Goal: Task Accomplishment & Management: Use online tool/utility

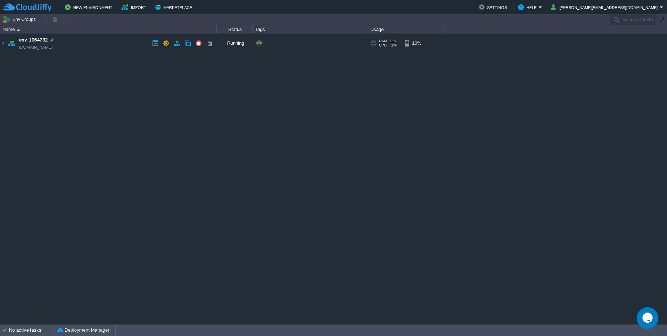
click at [115, 46] on td "env-1064732 env-1064732.cloudjiffy.net" at bounding box center [108, 44] width 216 height 20
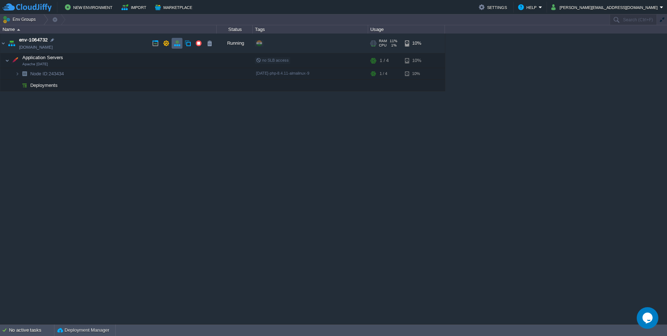
click at [174, 47] on td at bounding box center [177, 43] width 11 height 11
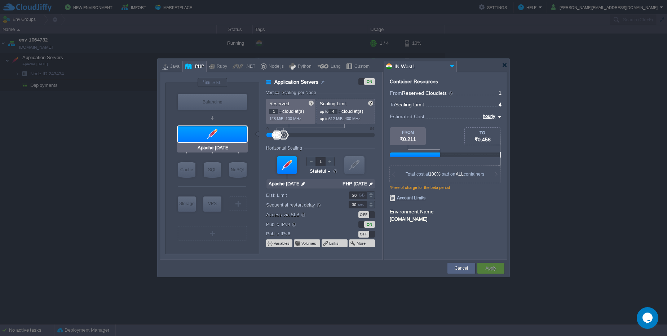
click at [240, 138] on div at bounding box center [212, 134] width 69 height 16
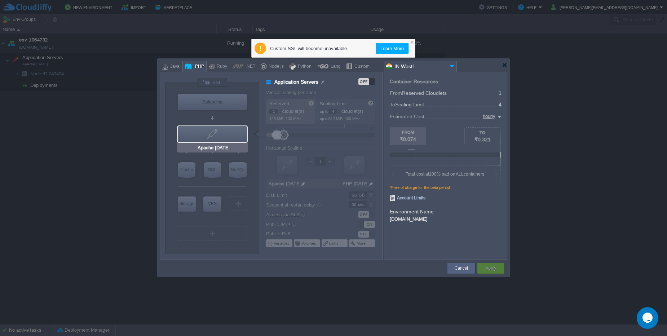
click at [240, 138] on div at bounding box center [212, 134] width 69 height 16
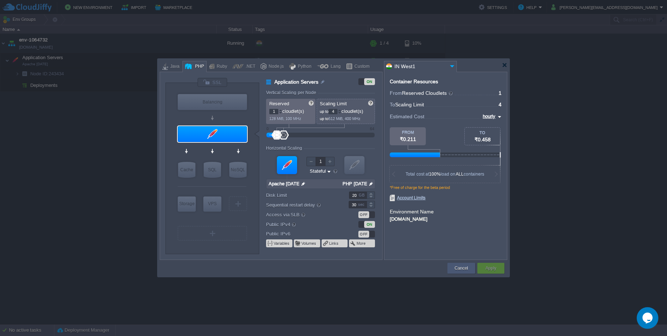
click at [463, 265] on button "Cancel" at bounding box center [461, 268] width 13 height 7
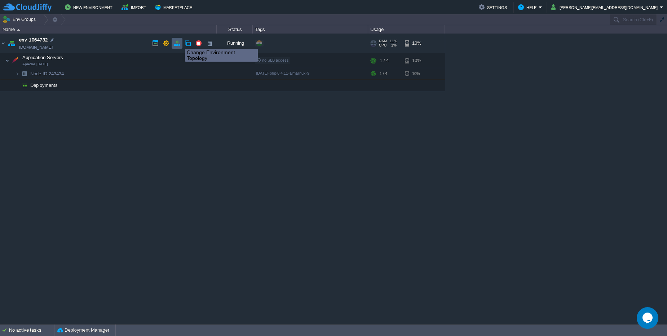
click at [178, 42] on button "button" at bounding box center [177, 43] width 6 height 6
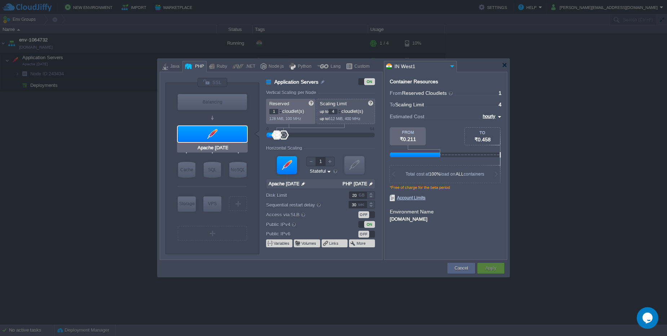
type input "NGINX 1.28.0"
click at [229, 93] on div "VM Balancing" at bounding box center [212, 101] width 71 height 19
click at [229, 97] on div "Balancing" at bounding box center [212, 102] width 69 height 16
type input "Load Balancer"
type input "NGINX 1.28.0"
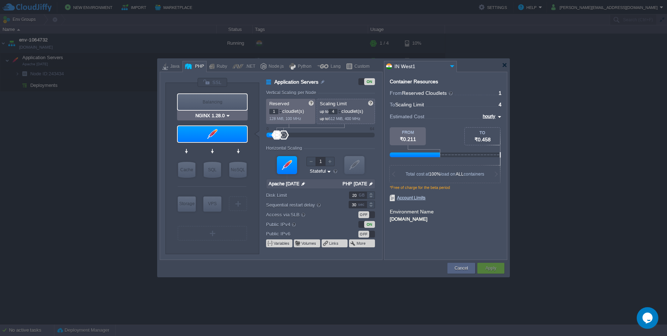
type input "1.28.0-almalinux-9"
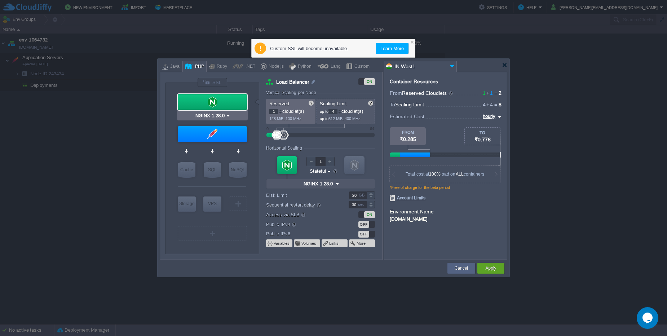
type input "Apache 2.4.65"
click at [227, 137] on div at bounding box center [212, 134] width 69 height 16
type input "Application Servers"
type input "Apache 2.4.65"
type input "null"
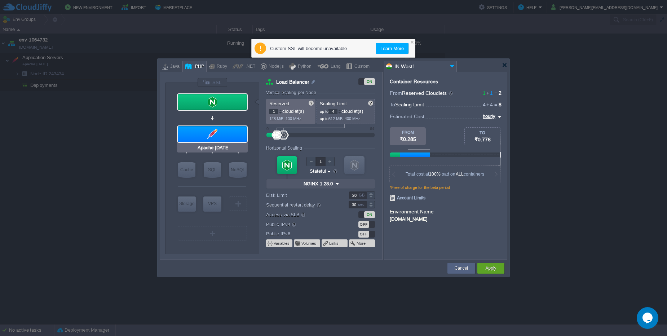
type input "PHP 8.4.11"
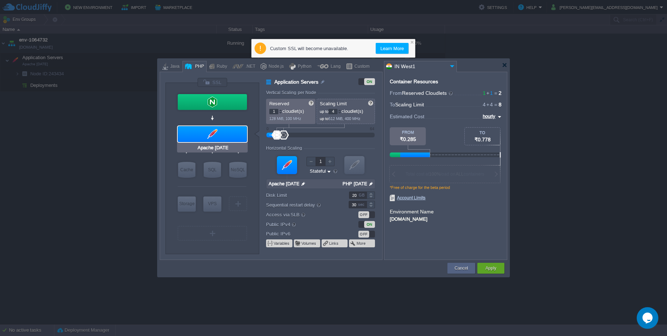
type input "NGINX 1.28.0"
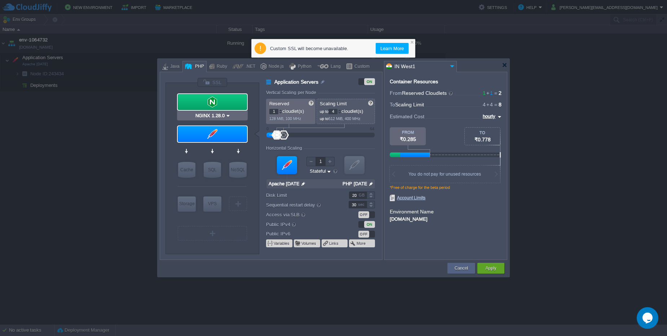
click at [227, 106] on div at bounding box center [212, 102] width 69 height 16
type input "Load Balancer"
type input "NGINX 1.28.0"
type input "1.28.0-almalinux-9"
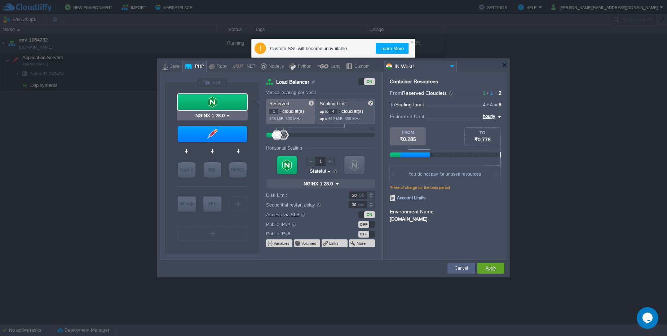
click at [227, 106] on div at bounding box center [212, 102] width 69 height 16
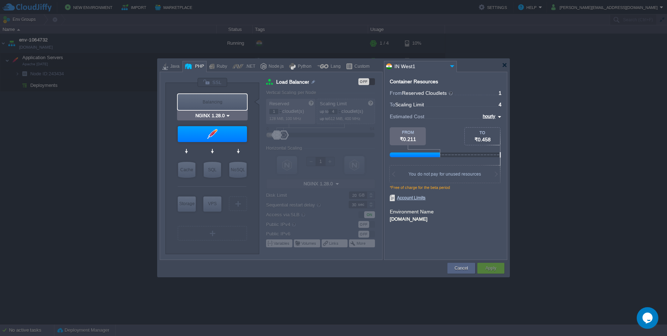
type input "Apache 2.4.65"
click at [224, 139] on div at bounding box center [212, 134] width 69 height 16
type input "Application Servers"
type input "Apache 2.4.65"
type input "null"
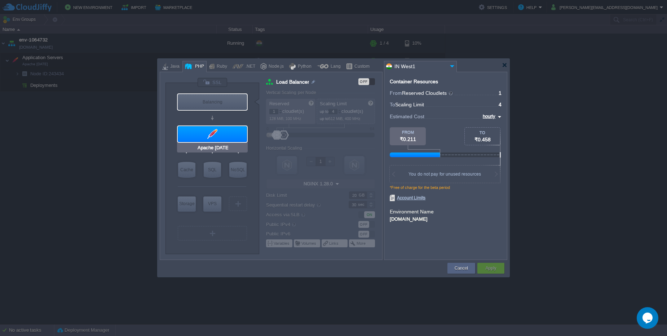
type input "PHP 8.4.11"
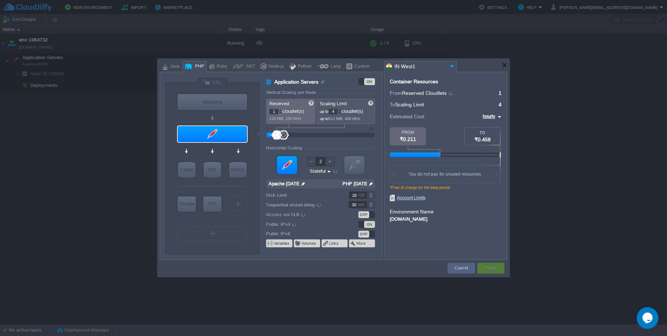
click at [330, 162] on div at bounding box center [329, 161] width 9 height 9
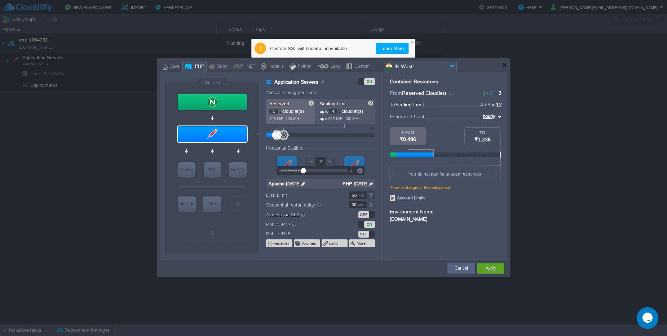
type input "1"
click at [315, 162] on div at bounding box center [311, 161] width 9 height 9
type input "NGINX 1.28.0"
click at [231, 102] on div at bounding box center [212, 102] width 69 height 16
type input "Load Balancer"
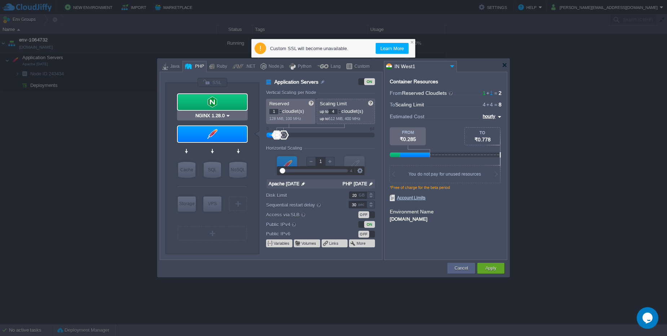
type input "NGINX 1.28.0"
type input "1.28.0-almalinux-9"
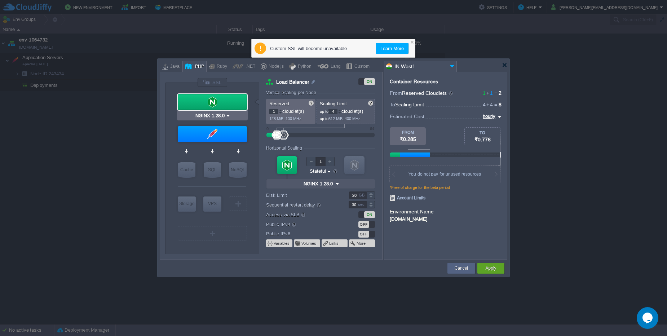
click at [231, 102] on div at bounding box center [212, 102] width 69 height 16
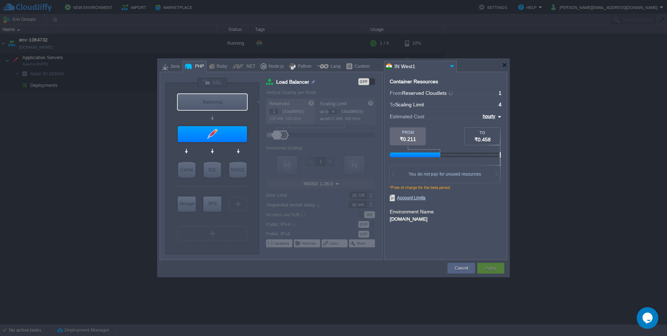
type input "Apache 2.4.65"
click at [228, 129] on div at bounding box center [212, 134] width 69 height 16
type input "Application Servers"
type input "Apache 2.4.65"
type input "null"
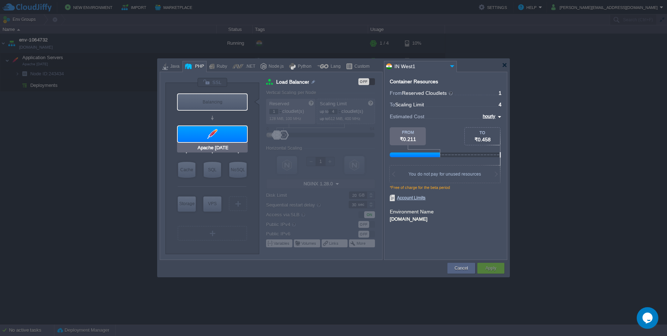
type input "PHP 8.4.11"
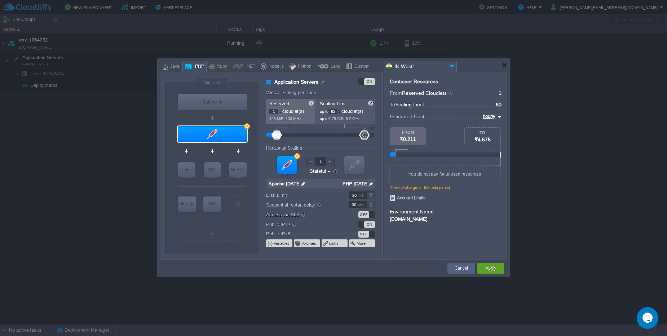
type input "64"
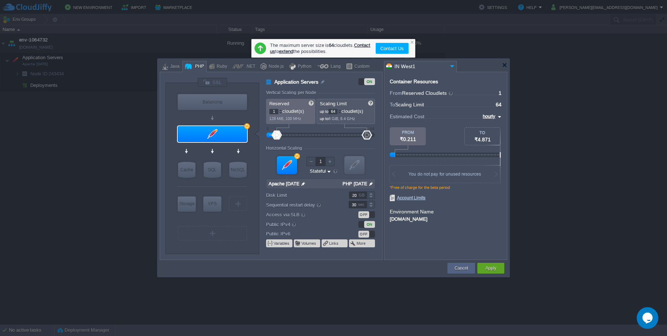
drag, startPoint x: 286, startPoint y: 136, endPoint x: 373, endPoint y: 137, distance: 86.6
click at [373, 137] on div at bounding box center [324, 135] width 101 height 8
drag, startPoint x: 278, startPoint y: 137, endPoint x: 276, endPoint y: 139, distance: 3.8
click at [276, 139] on div at bounding box center [274, 135] width 10 height 9
type input "4"
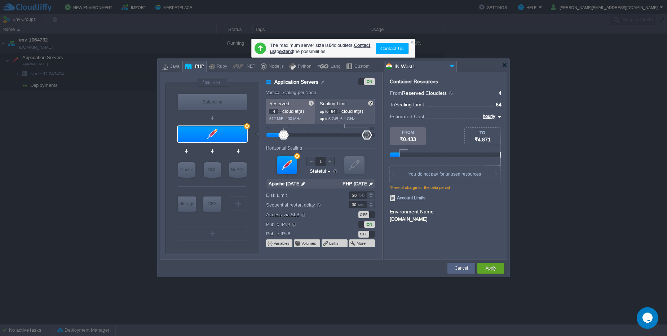
drag, startPoint x: 276, startPoint y: 136, endPoint x: 283, endPoint y: 136, distance: 6.5
click at [283, 136] on div at bounding box center [283, 135] width 10 height 9
type input "2"
click at [331, 161] on div at bounding box center [329, 161] width 9 height 9
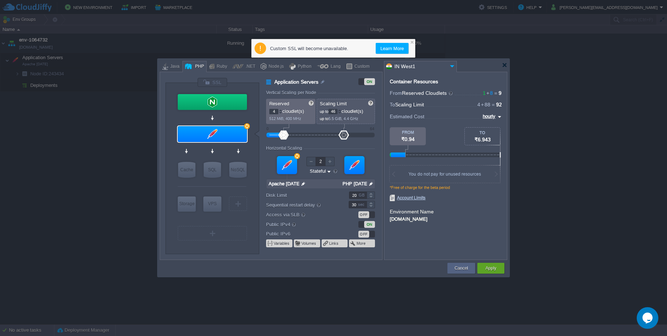
type input "48"
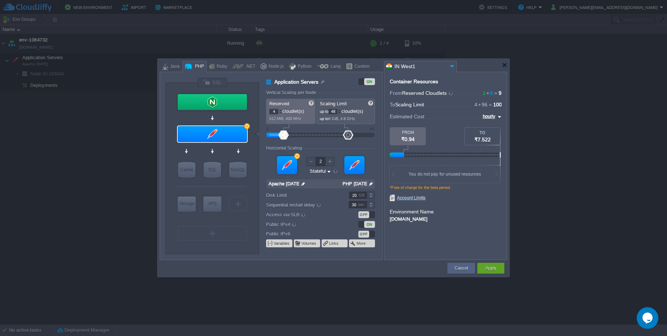
drag, startPoint x: 365, startPoint y: 134, endPoint x: 347, endPoint y: 136, distance: 18.5
click at [347, 136] on div at bounding box center [348, 135] width 10 height 9
click at [328, 163] on div at bounding box center [329, 161] width 9 height 9
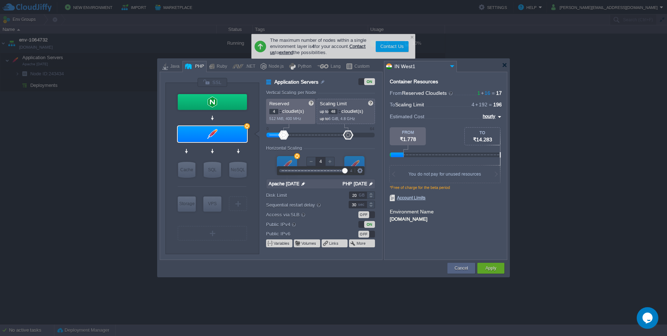
click at [328, 163] on div at bounding box center [329, 161] width 9 height 9
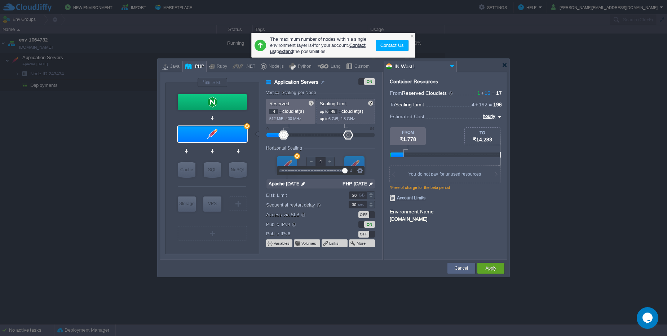
click at [328, 163] on div at bounding box center [329, 161] width 9 height 9
click at [310, 162] on div at bounding box center [311, 161] width 9 height 9
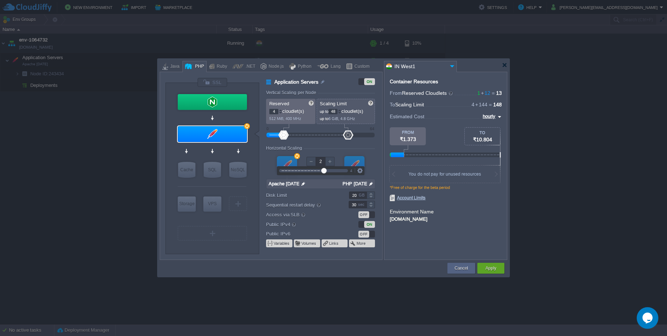
click at [310, 162] on div at bounding box center [311, 161] width 9 height 9
click at [357, 158] on div "VM" at bounding box center [354, 165] width 21 height 26
click at [356, 162] on div at bounding box center [354, 165] width 20 height 18
click at [295, 168] on div at bounding box center [287, 165] width 20 height 18
click at [357, 166] on div at bounding box center [354, 165] width 20 height 18
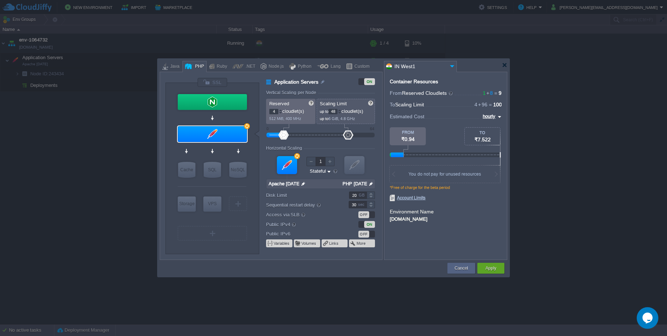
click at [357, 166] on div at bounding box center [354, 165] width 20 height 18
type input "2"
click at [357, 166] on div at bounding box center [354, 165] width 20 height 18
click at [504, 64] on div at bounding box center [504, 64] width 5 height 5
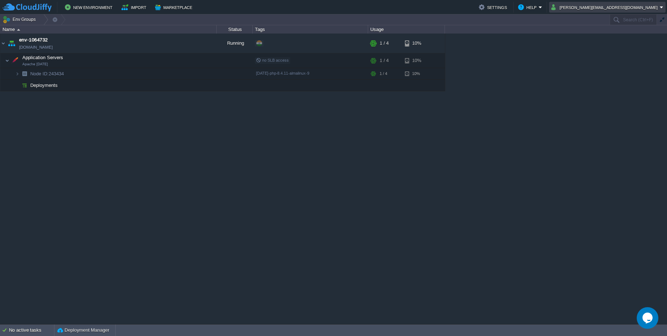
click at [648, 9] on button "chaitanya.patil@leapswitch.com" at bounding box center [606, 7] width 109 height 9
click at [599, 37] on span "Sign out" at bounding box center [592, 37] width 17 height 5
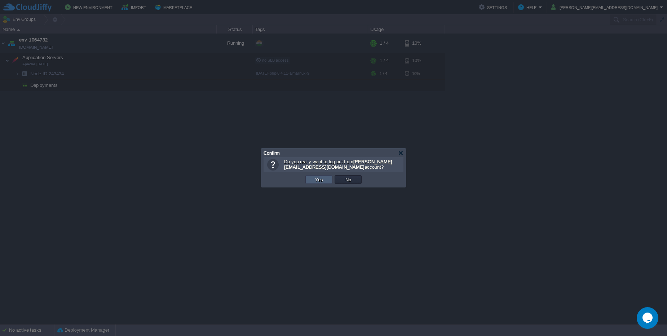
click at [328, 178] on td "Yes" at bounding box center [319, 179] width 27 height 9
